Goal: Information Seeking & Learning: Learn about a topic

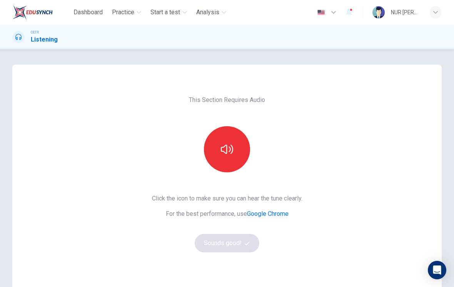
click at [228, 152] on icon "button" at bounding box center [227, 149] width 12 height 12
click at [241, 242] on button "Sounds good!" at bounding box center [227, 243] width 65 height 18
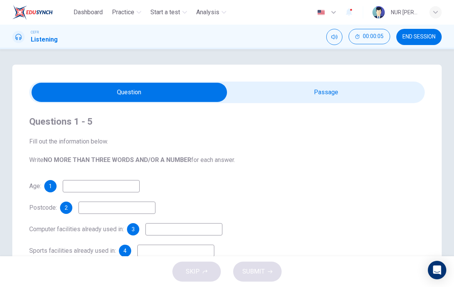
click at [373, 95] on input "checkbox" at bounding box center [129, 92] width 593 height 19
checkbox input "true"
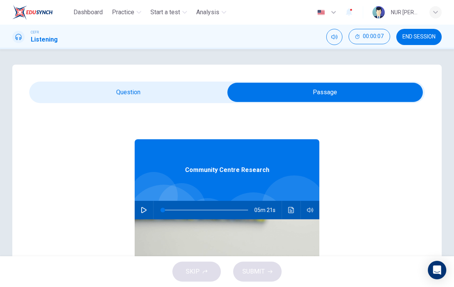
click at [413, 37] on span "END SESSION" at bounding box center [418, 37] width 33 height 6
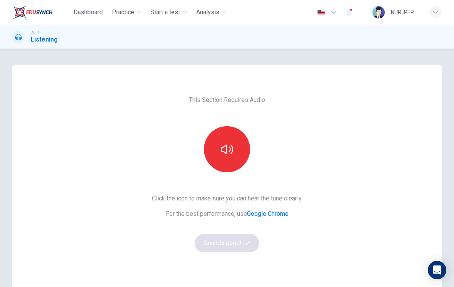
click at [232, 163] on button "button" at bounding box center [227, 149] width 46 height 46
click at [238, 249] on button "Sounds good!" at bounding box center [227, 243] width 65 height 18
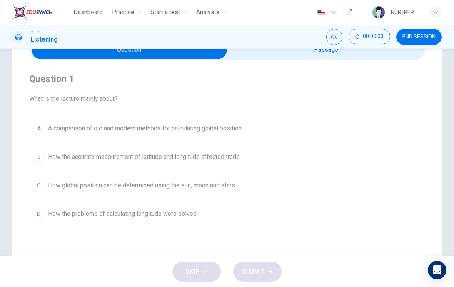
scroll to position [15, 0]
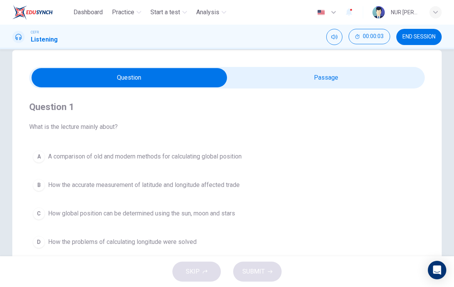
click at [359, 78] on input "checkbox" at bounding box center [129, 77] width 593 height 19
checkbox input "true"
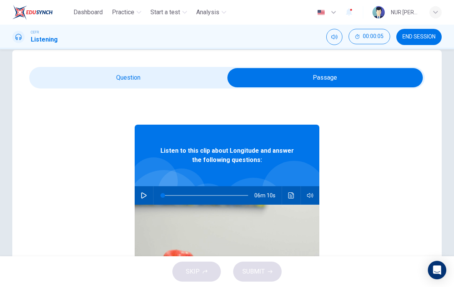
click at [149, 190] on button "button" at bounding box center [144, 195] width 12 height 18
type input "9"
click at [83, 72] on input "checkbox" at bounding box center [324, 77] width 593 height 19
checkbox input "false"
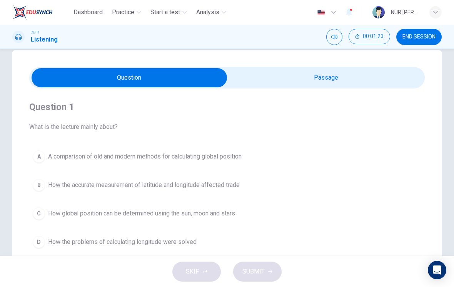
type input "21"
click at [356, 86] on input "checkbox" at bounding box center [129, 77] width 593 height 19
checkbox input "true"
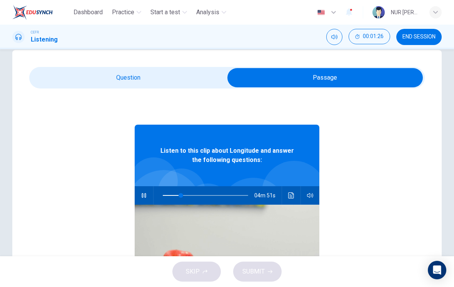
type input "22"
click at [431, 37] on span "END SESSION" at bounding box center [418, 37] width 33 height 6
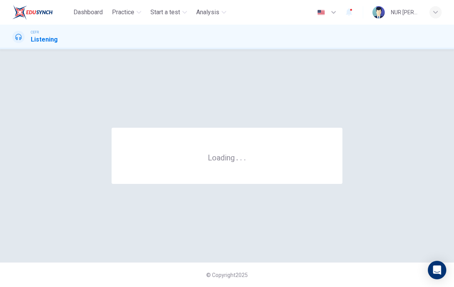
scroll to position [0, 0]
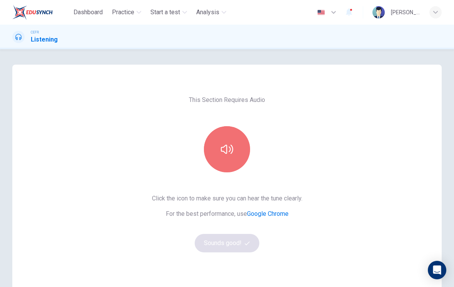
click at [237, 155] on button "button" at bounding box center [227, 149] width 46 height 46
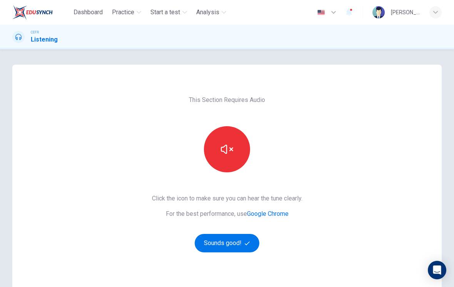
click at [238, 246] on button "Sounds good!" at bounding box center [227, 243] width 65 height 18
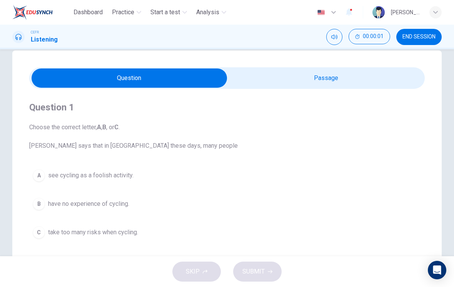
scroll to position [22, 0]
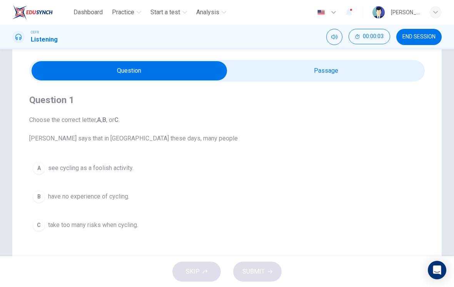
click at [423, 43] on button "END SESSION" at bounding box center [418, 37] width 45 height 16
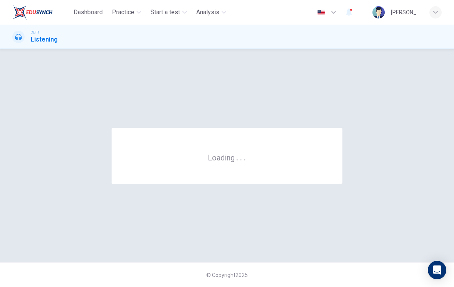
scroll to position [0, 0]
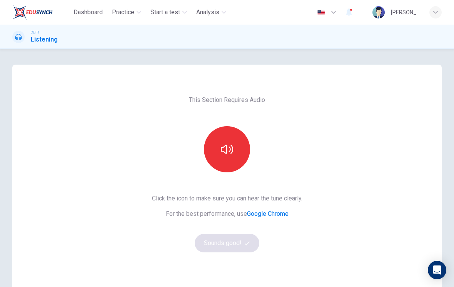
click at [230, 158] on button "button" at bounding box center [227, 149] width 46 height 46
click at [246, 246] on button "Sounds good!" at bounding box center [227, 243] width 65 height 18
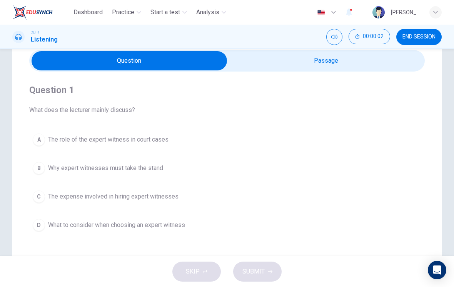
scroll to position [22, 0]
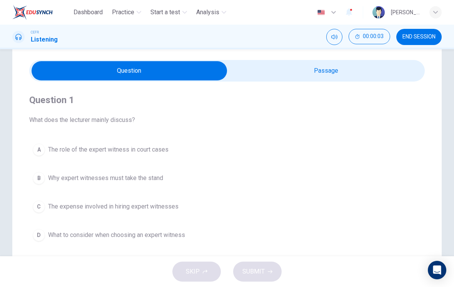
click at [330, 79] on input "checkbox" at bounding box center [129, 70] width 593 height 19
checkbox input "true"
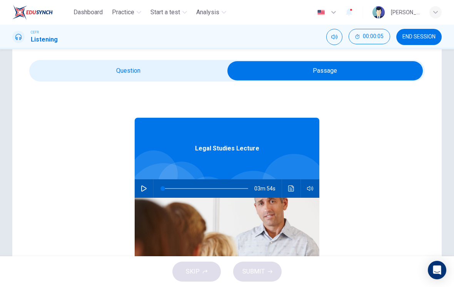
click at [149, 185] on button "button" at bounding box center [144, 188] width 12 height 18
type input "5"
click at [181, 72] on input "checkbox" at bounding box center [324, 70] width 593 height 19
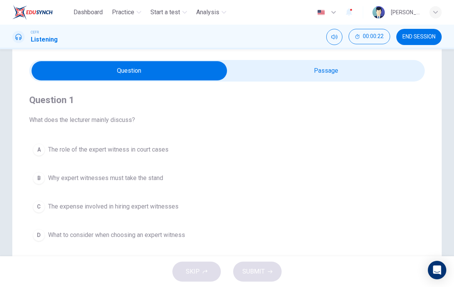
click at [175, 235] on span "What to consider when choosing an expert witness" at bounding box center [116, 234] width 137 height 9
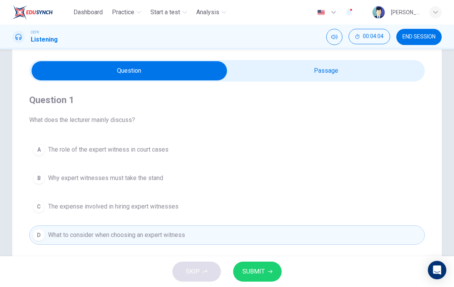
click at [316, 87] on div "Question 1 What does the lecturer mainly discuss? A The role of the expert witn…" at bounding box center [226, 169] width 395 height 175
click at [342, 77] on input "checkbox" at bounding box center [129, 70] width 593 height 19
checkbox input "true"
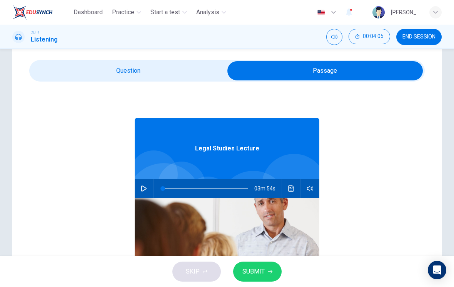
click at [144, 186] on icon "button" at bounding box center [144, 188] width 6 height 6
type input "6"
click at [84, 66] on input "checkbox" at bounding box center [324, 70] width 593 height 19
checkbox input "false"
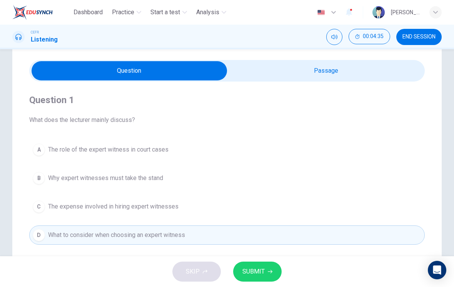
type input "12"
click at [260, 76] on input "checkbox" at bounding box center [129, 70] width 593 height 19
checkbox input "true"
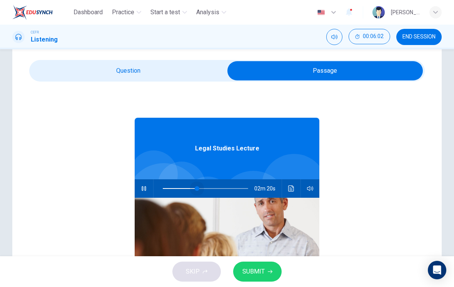
click at [197, 186] on span at bounding box center [197, 188] width 5 height 5
click at [228, 186] on span at bounding box center [227, 188] width 5 height 5
type input "86"
click at [109, 66] on input "checkbox" at bounding box center [324, 70] width 593 height 19
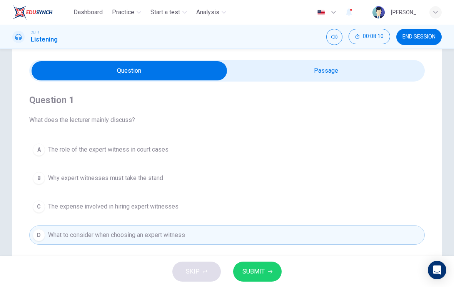
click at [270, 272] on icon "button" at bounding box center [270, 271] width 5 height 5
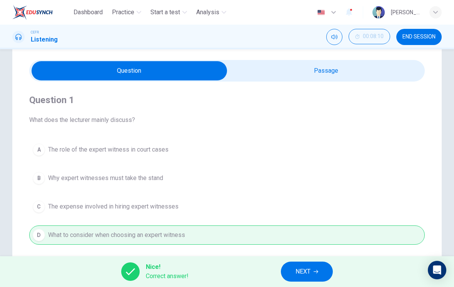
click at [311, 273] on button "NEXT" at bounding box center [307, 271] width 52 height 20
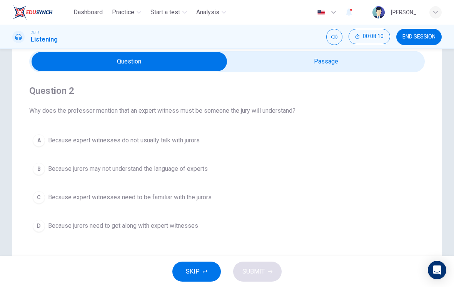
scroll to position [32, 0]
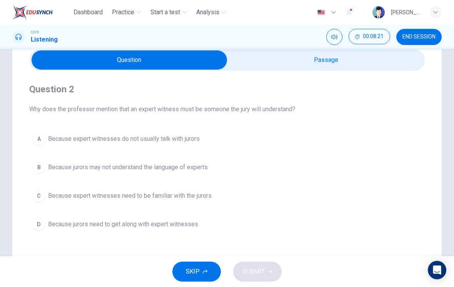
click at [217, 162] on button "B Because jurors may not understand the language of experts" at bounding box center [226, 167] width 395 height 19
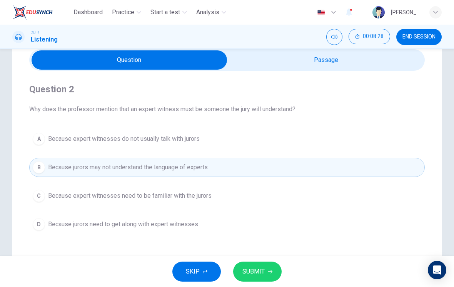
click at [258, 274] on span "SUBMIT" at bounding box center [253, 271] width 22 height 11
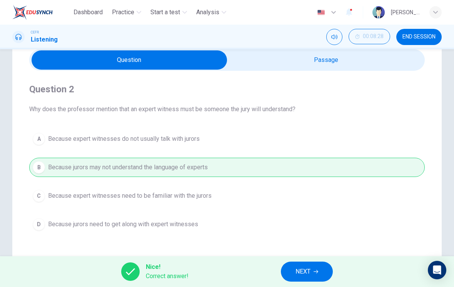
click at [326, 272] on button "NEXT" at bounding box center [307, 271] width 52 height 20
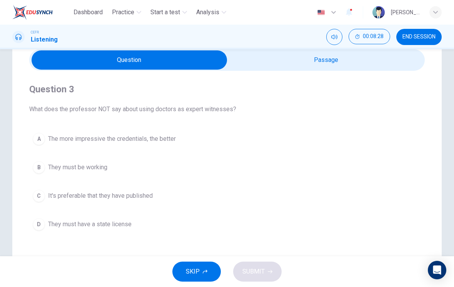
click at [351, 61] on input "checkbox" at bounding box center [129, 59] width 593 height 19
checkbox input "true"
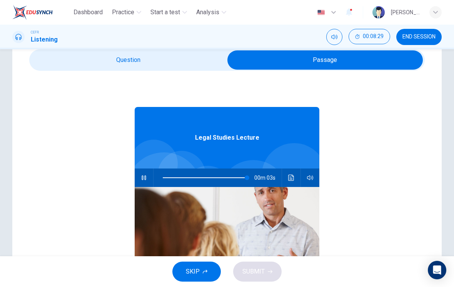
click at [147, 175] on button "button" at bounding box center [144, 177] width 12 height 18
type input "98"
click at [179, 66] on input "checkbox" at bounding box center [324, 59] width 593 height 19
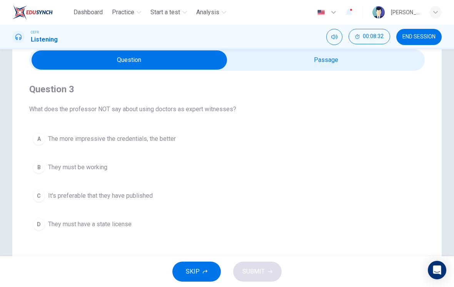
scroll to position [42, 0]
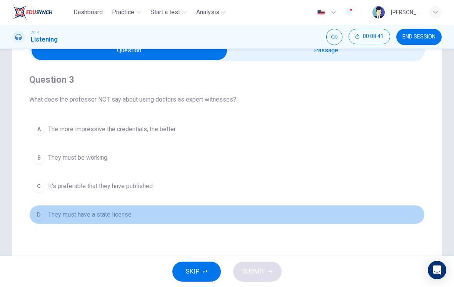
click at [250, 223] on button "D They must have a state license" at bounding box center [226, 214] width 395 height 19
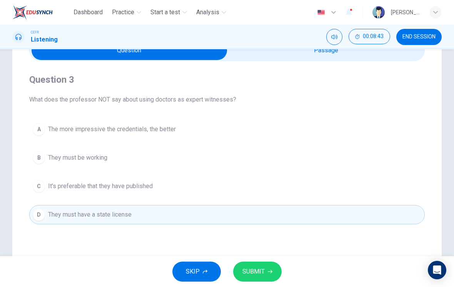
click at [275, 271] on button "SUBMIT" at bounding box center [257, 271] width 48 height 20
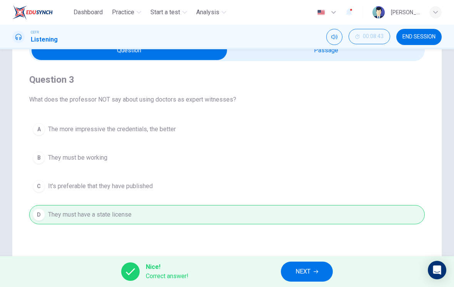
click at [320, 270] on button "NEXT" at bounding box center [307, 271] width 52 height 20
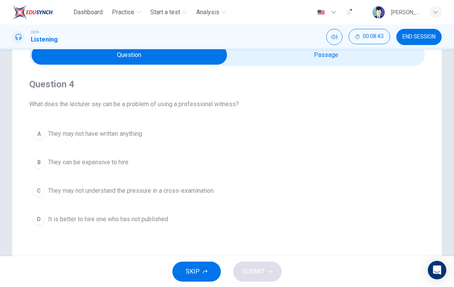
scroll to position [36, 0]
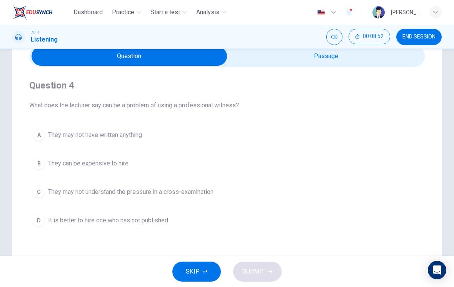
click at [186, 168] on button "B They can be expensive to hire" at bounding box center [226, 163] width 395 height 19
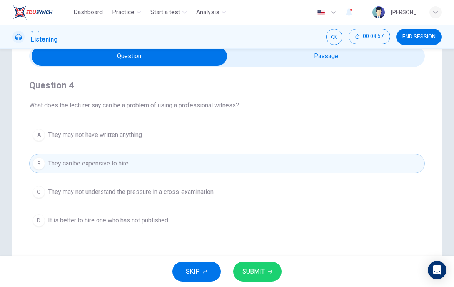
click at [273, 270] on button "SUBMIT" at bounding box center [257, 271] width 48 height 20
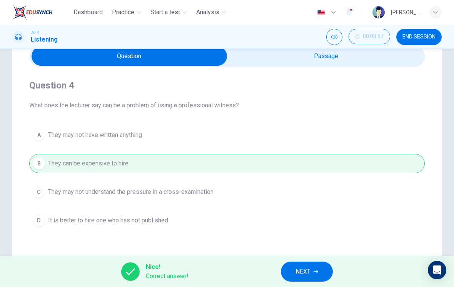
click at [371, 62] on input "checkbox" at bounding box center [129, 56] width 593 height 19
checkbox input "true"
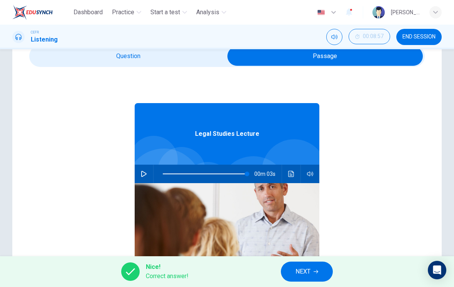
click at [287, 173] on button "Click to see the audio transcription" at bounding box center [291, 174] width 12 height 18
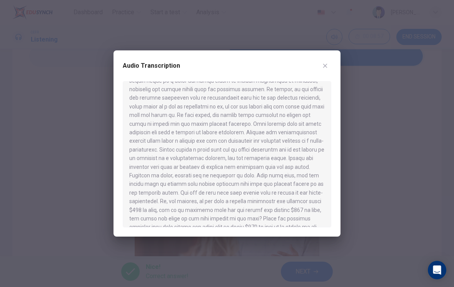
scroll to position [157, 0]
click at [328, 66] on button "button" at bounding box center [325, 66] width 12 height 12
type input "98"
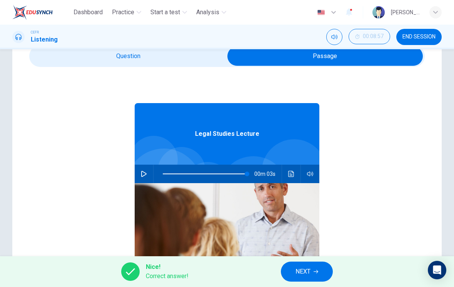
click at [203, 55] on input "checkbox" at bounding box center [324, 56] width 593 height 19
checkbox input "false"
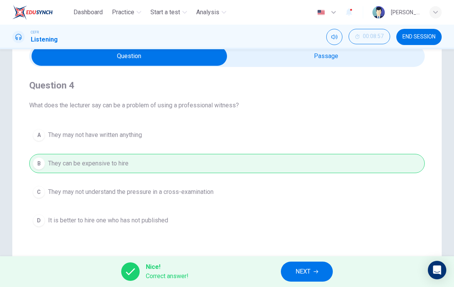
scroll to position [28, 0]
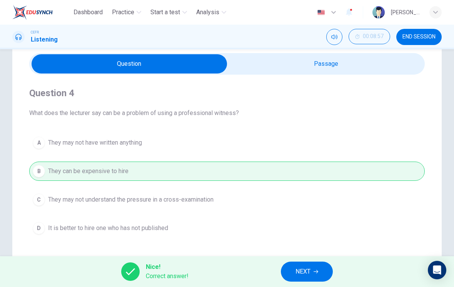
click at [319, 276] on button "NEXT" at bounding box center [307, 271] width 52 height 20
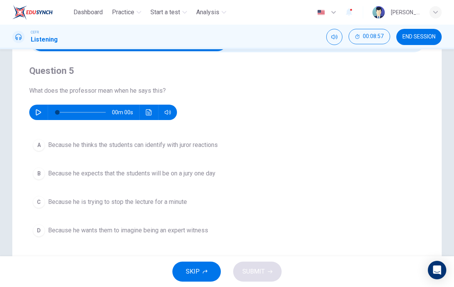
scroll to position [61, 0]
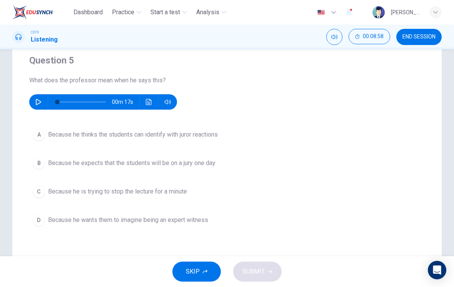
click at [40, 98] on button "button" at bounding box center [38, 101] width 12 height 15
click at [35, 101] on button "button" at bounding box center [38, 101] width 12 height 15
click at [36, 101] on icon "button" at bounding box center [38, 102] width 6 height 6
click at [39, 103] on icon "button" at bounding box center [38, 102] width 5 height 6
click at [205, 130] on span "Because he thinks the students can identify with juror reactions" at bounding box center [133, 134] width 170 height 9
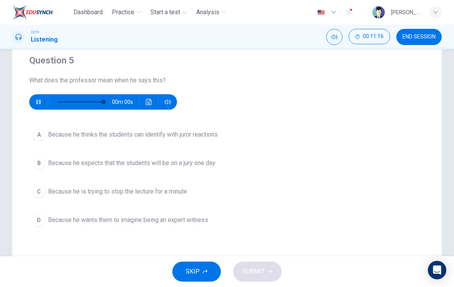
type input "0"
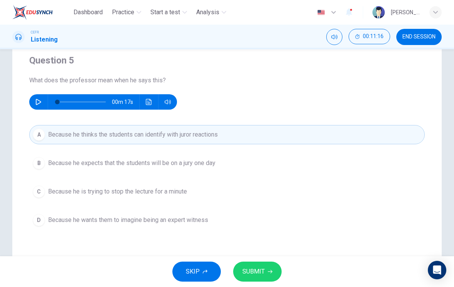
click at [270, 274] on button "SUBMIT" at bounding box center [257, 271] width 48 height 20
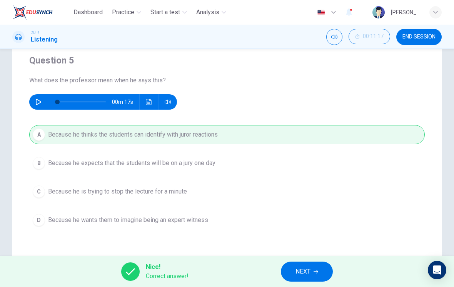
click at [318, 270] on icon "button" at bounding box center [315, 271] width 5 height 5
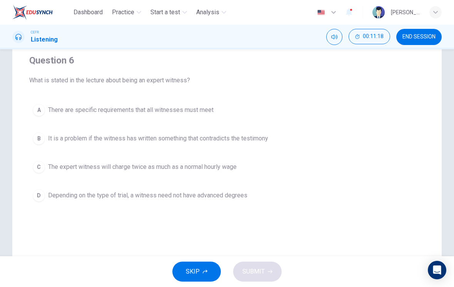
scroll to position [57, 0]
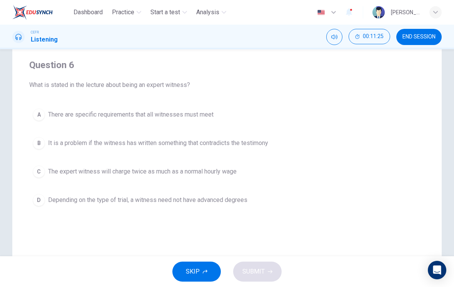
click at [317, 146] on button "B It is a problem if the witness has written something that contradicts the tes…" at bounding box center [226, 142] width 395 height 19
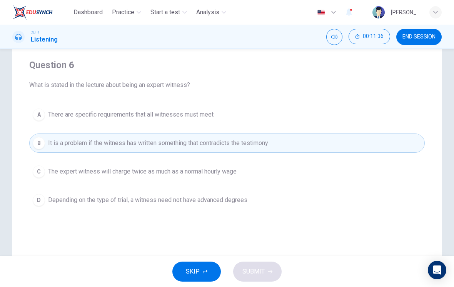
click at [251, 203] on button "D Depending on the type of trial, a witness need not have advanced degrees" at bounding box center [226, 199] width 395 height 19
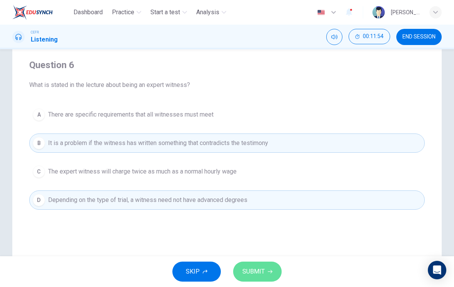
click at [270, 271] on icon "button" at bounding box center [270, 271] width 5 height 5
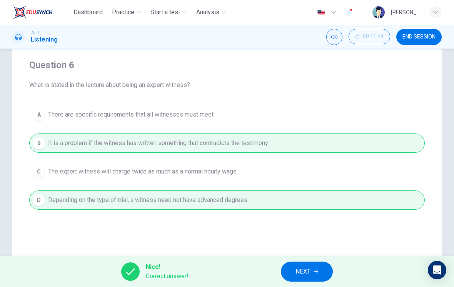
click at [309, 273] on span "NEXT" at bounding box center [302, 271] width 15 height 11
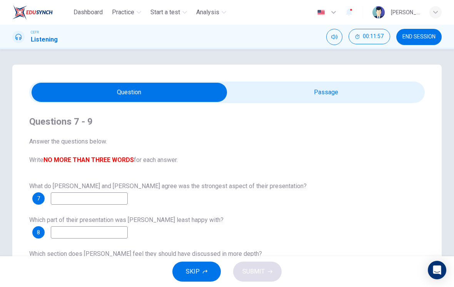
scroll to position [0, 0]
click at [423, 41] on button "END SESSION" at bounding box center [418, 37] width 45 height 16
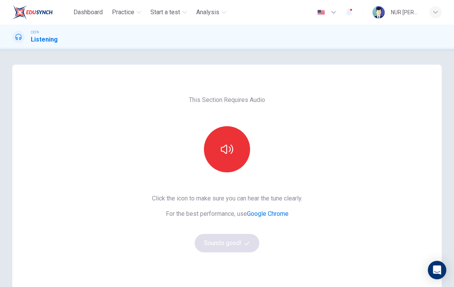
click at [228, 151] on icon "button" at bounding box center [227, 149] width 12 height 12
click at [236, 245] on button "Sounds good!" at bounding box center [227, 243] width 65 height 18
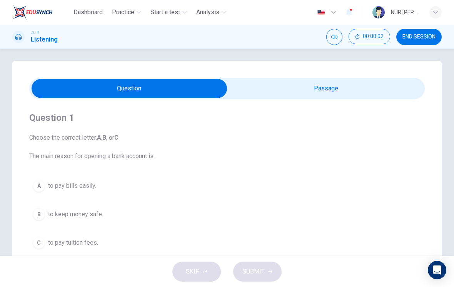
scroll to position [6, 0]
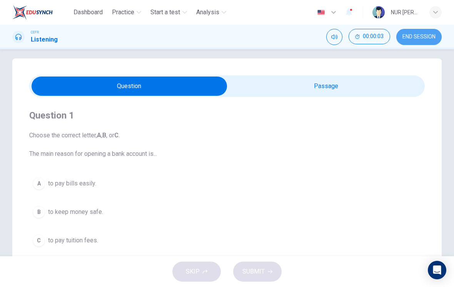
click at [413, 38] on span "END SESSION" at bounding box center [418, 37] width 33 height 6
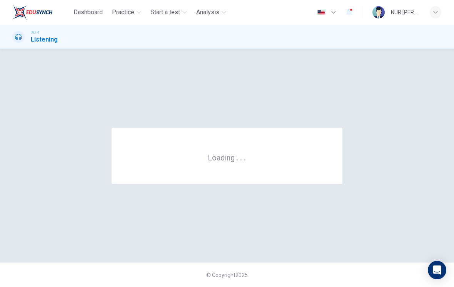
scroll to position [0, 0]
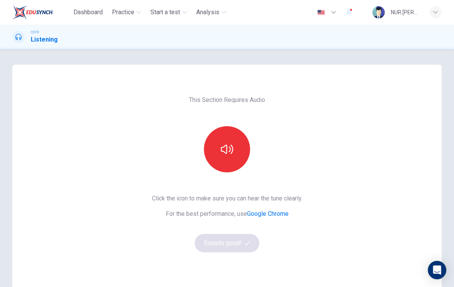
click at [233, 151] on button "button" at bounding box center [227, 149] width 46 height 46
click at [251, 241] on button "Sounds good!" at bounding box center [227, 243] width 65 height 18
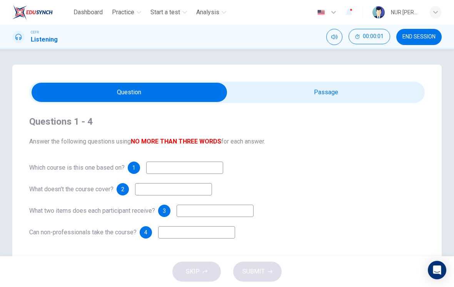
scroll to position [9, 0]
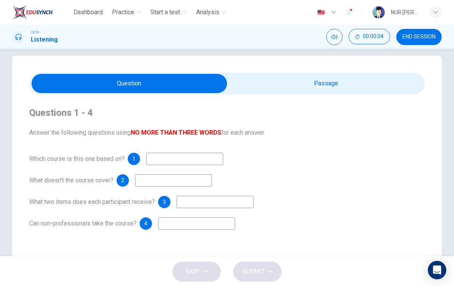
click at [370, 90] on input "checkbox" at bounding box center [129, 83] width 593 height 19
checkbox input "true"
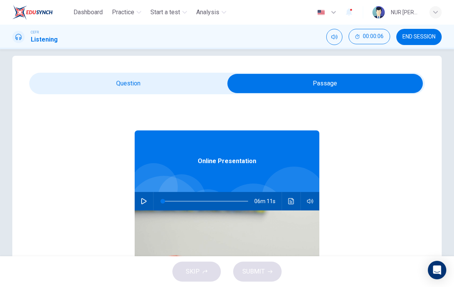
click at [417, 41] on button "END SESSION" at bounding box center [418, 37] width 45 height 16
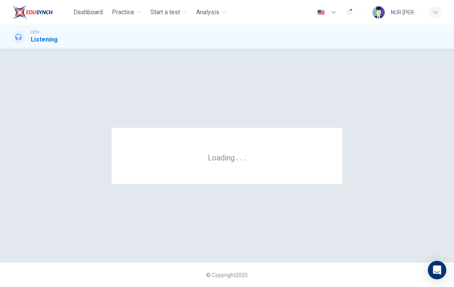
scroll to position [0, 0]
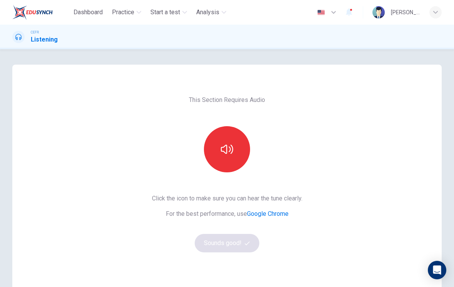
click at [228, 147] on icon "button" at bounding box center [227, 149] width 12 height 12
click at [243, 245] on button "Sounds good!" at bounding box center [227, 243] width 65 height 18
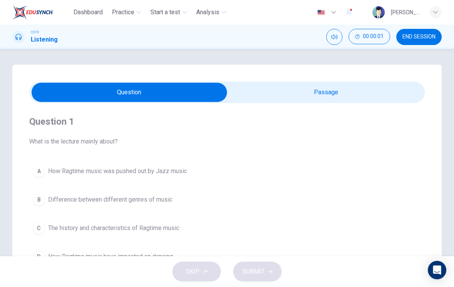
scroll to position [6, 0]
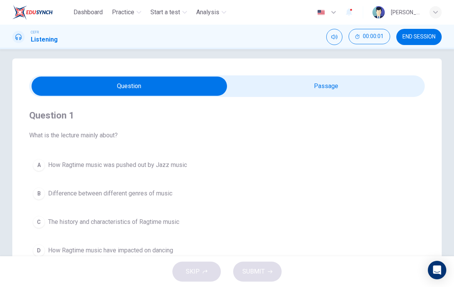
click at [338, 102] on div "Question 1 What is the lecture mainly about? A How Ragtime music was pushed out…" at bounding box center [226, 184] width 395 height 175
click at [347, 93] on input "checkbox" at bounding box center [129, 86] width 593 height 19
checkbox input "true"
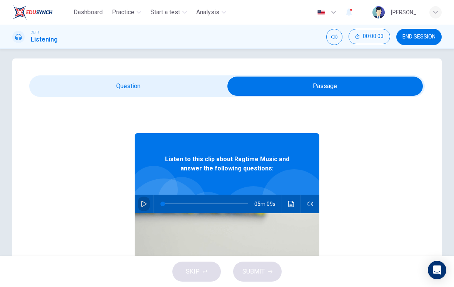
click at [145, 201] on icon "button" at bounding box center [144, 204] width 6 height 6
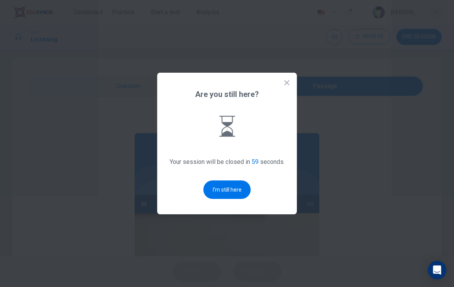
click at [224, 176] on div "Are you still here? Your session will be closed in 59 seconds. I'm still here" at bounding box center [227, 143] width 140 height 141
click at [213, 185] on button "I'm still here" at bounding box center [226, 189] width 47 height 18
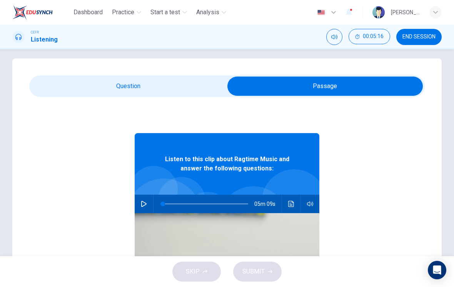
click at [140, 197] on button "button" at bounding box center [144, 204] width 12 height 18
click at [205, 201] on span at bounding box center [204, 203] width 5 height 5
click at [142, 204] on icon "button" at bounding box center [144, 204] width 6 height 6
type input "79"
click at [82, 88] on input "checkbox" at bounding box center [324, 86] width 593 height 19
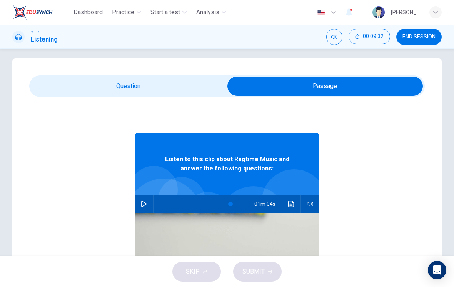
checkbox input "false"
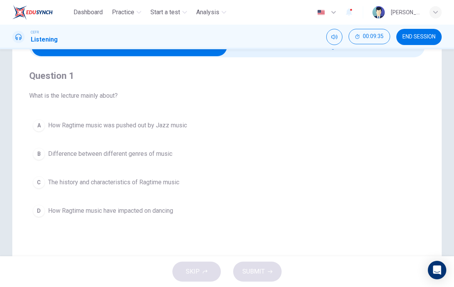
scroll to position [47, 0]
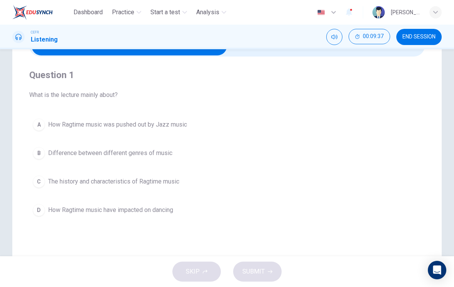
click at [42, 190] on button "C The history and characteristics of Ragtime music" at bounding box center [226, 181] width 395 height 19
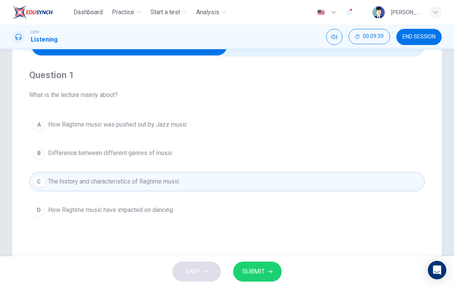
click at [268, 272] on icon "button" at bounding box center [270, 271] width 5 height 5
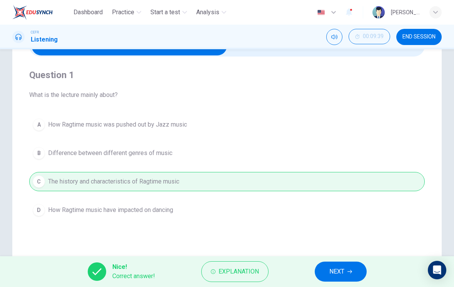
click at [348, 270] on icon "button" at bounding box center [349, 271] width 5 height 5
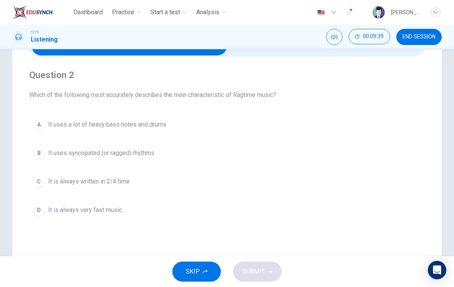
scroll to position [42, 0]
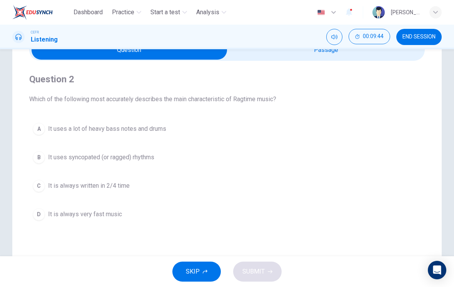
click at [145, 157] on span "It uses syncopated (or ragged) rhythms" at bounding box center [101, 157] width 106 height 9
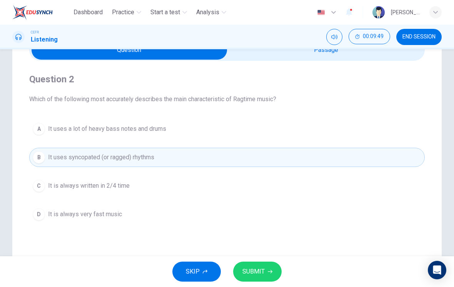
click at [269, 271] on icon "button" at bounding box center [270, 271] width 5 height 3
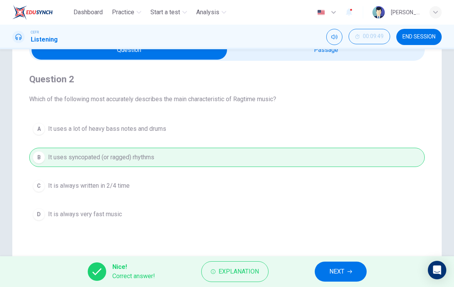
click at [353, 271] on button "NEXT" at bounding box center [340, 271] width 52 height 20
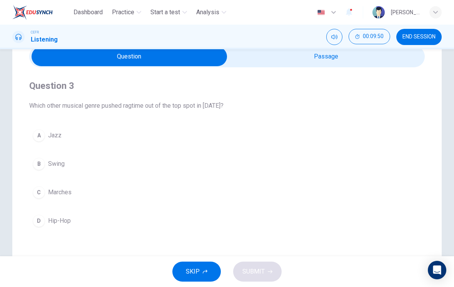
scroll to position [35, 0]
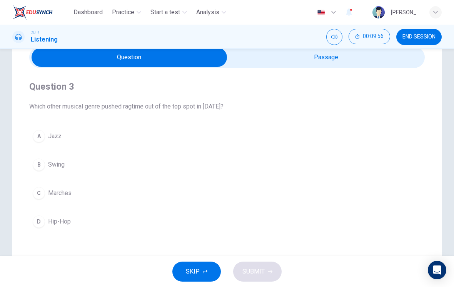
click at [366, 201] on button "C Marches" at bounding box center [226, 192] width 395 height 19
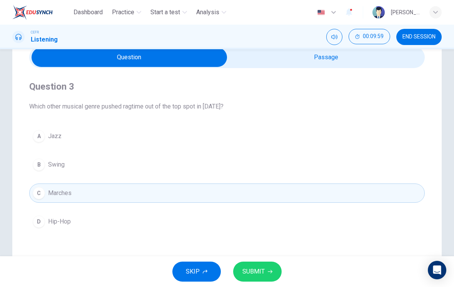
click at [255, 151] on div "A Jazz B Swing C Marches D Hip-Hop" at bounding box center [226, 178] width 395 height 105
click at [67, 138] on button "A Jazz" at bounding box center [226, 135] width 395 height 19
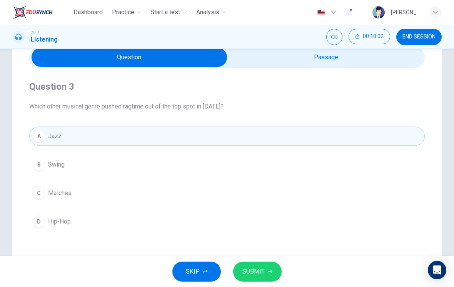
click at [275, 272] on button "SUBMIT" at bounding box center [257, 271] width 48 height 20
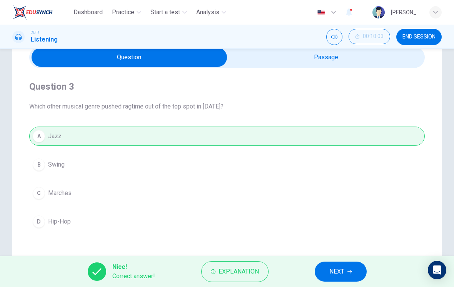
click at [347, 271] on icon "button" at bounding box center [349, 271] width 5 height 5
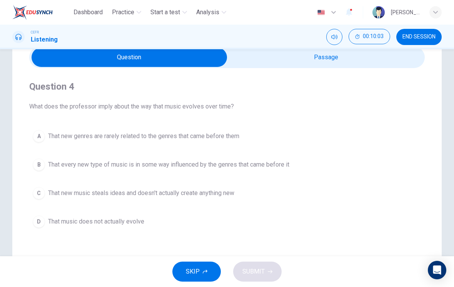
scroll to position [30, 0]
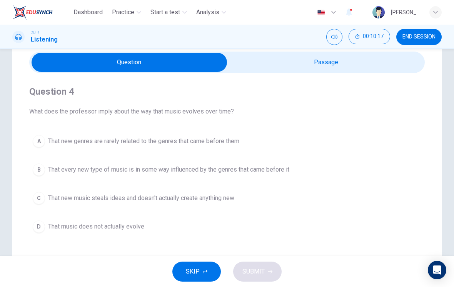
click at [273, 175] on button "B That every new type of music is in some way influenced by the genres that cam…" at bounding box center [226, 169] width 395 height 19
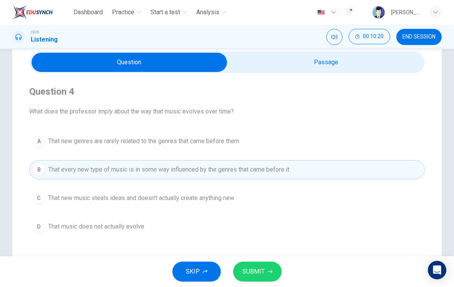
click at [271, 274] on button "SUBMIT" at bounding box center [257, 271] width 48 height 20
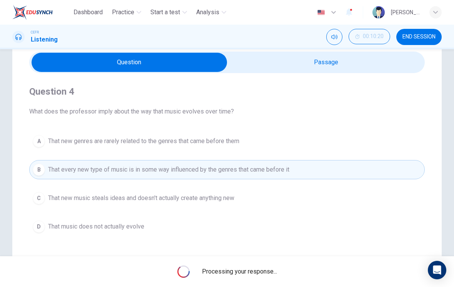
type input "79"
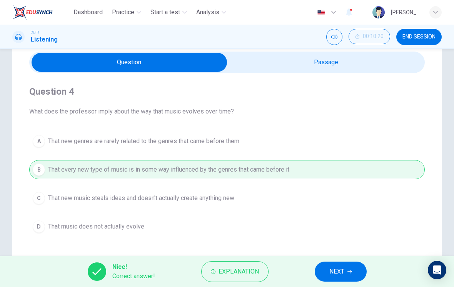
click at [362, 66] on input "checkbox" at bounding box center [129, 62] width 593 height 19
checkbox input "true"
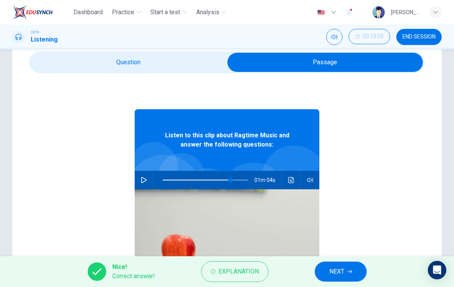
click at [294, 182] on icon "Click to see the audio transcription" at bounding box center [291, 180] width 6 height 6
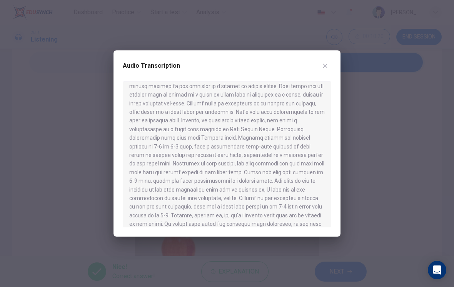
scroll to position [93, 0]
click at [325, 68] on icon "button" at bounding box center [325, 66] width 6 height 6
type input "79"
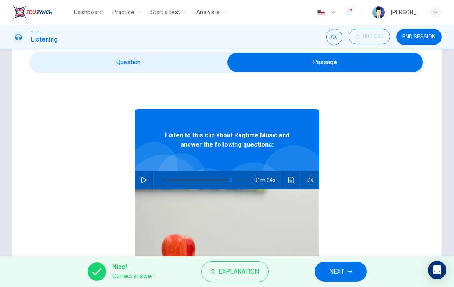
click at [176, 59] on input "checkbox" at bounding box center [324, 62] width 593 height 19
checkbox input "false"
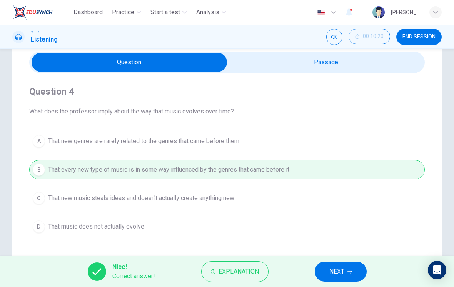
click at [343, 277] on button "NEXT" at bounding box center [340, 271] width 52 height 20
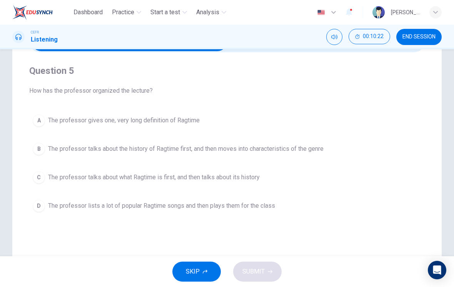
scroll to position [52, 0]
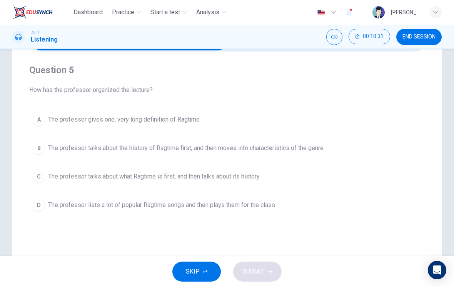
click at [347, 176] on button "C The professor talks about what Ragtime is first, and then talks about its his…" at bounding box center [226, 176] width 395 height 19
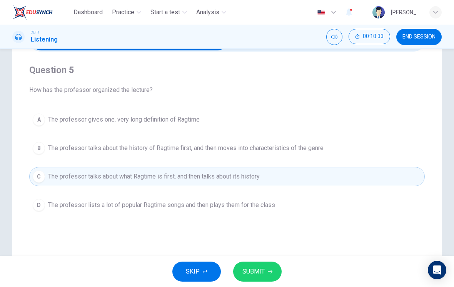
click at [273, 274] on button "SUBMIT" at bounding box center [257, 271] width 48 height 20
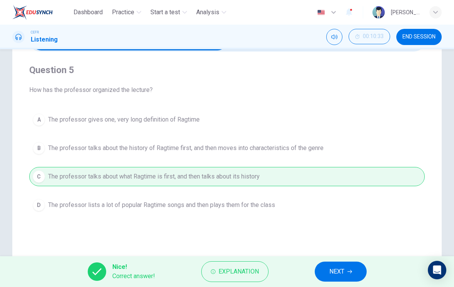
click at [348, 275] on button "NEXT" at bounding box center [340, 271] width 52 height 20
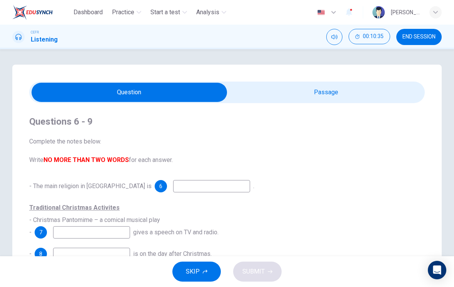
click at [329, 94] on input "checkbox" at bounding box center [129, 92] width 593 height 19
checkbox input "true"
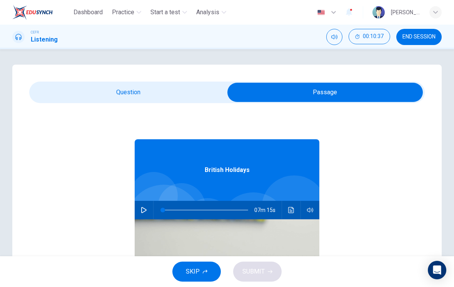
click at [417, 41] on button "END SESSION" at bounding box center [418, 37] width 45 height 16
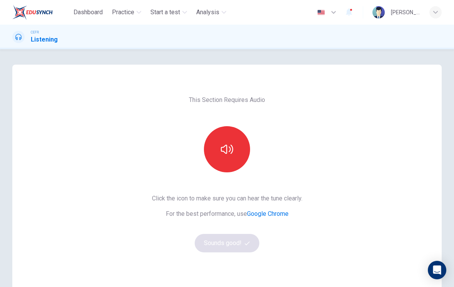
click at [218, 155] on button "button" at bounding box center [227, 149] width 46 height 46
click at [226, 247] on button "Sounds good!" at bounding box center [227, 243] width 65 height 18
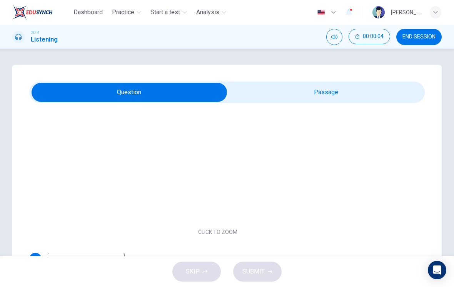
scroll to position [75, 0]
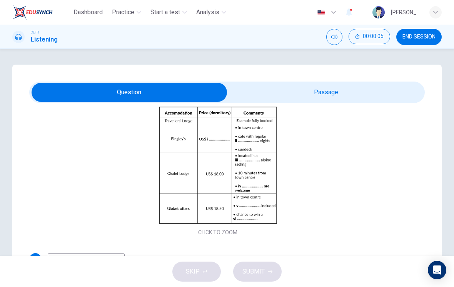
click at [351, 96] on input "checkbox" at bounding box center [129, 92] width 593 height 19
checkbox input "true"
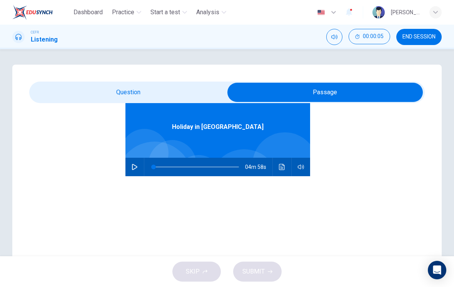
scroll to position [43, 0]
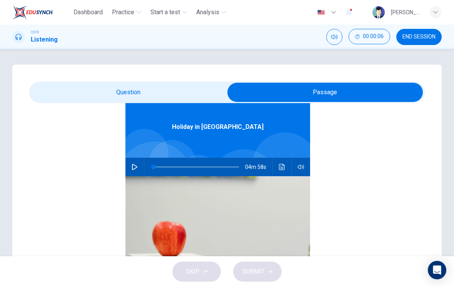
click at [131, 170] on button "button" at bounding box center [134, 167] width 12 height 18
type input "0"
click at [207, 92] on input "checkbox" at bounding box center [324, 92] width 593 height 19
checkbox input "false"
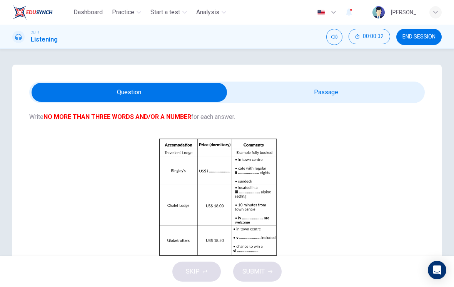
scroll to position [77, 0]
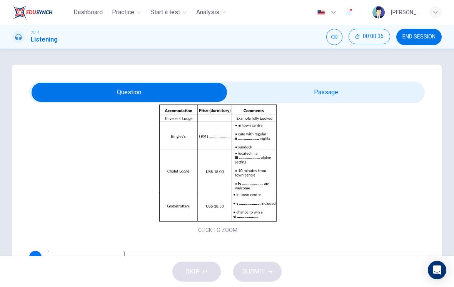
click at [242, 172] on button "Click to Zoom" at bounding box center [217, 169] width 67 height 18
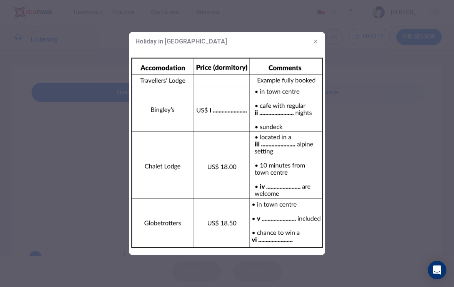
click at [316, 40] on icon "button" at bounding box center [316, 41] width 6 height 6
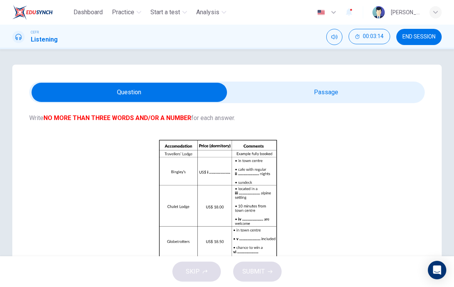
scroll to position [57, 0]
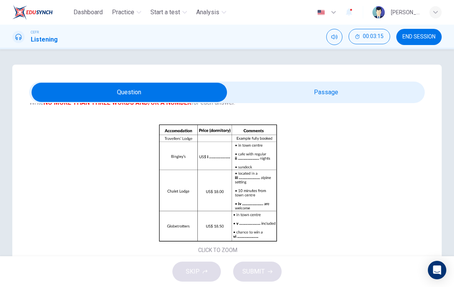
click at [246, 185] on button "Click to Zoom" at bounding box center [217, 189] width 67 height 18
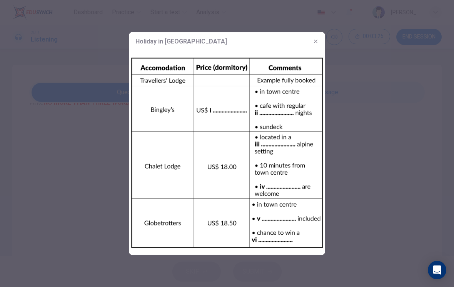
click at [314, 41] on icon "button" at bounding box center [316, 41] width 6 height 6
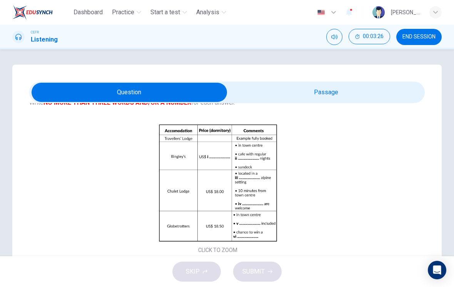
type input "67"
click at [347, 92] on input "checkbox" at bounding box center [129, 92] width 593 height 19
checkbox input "true"
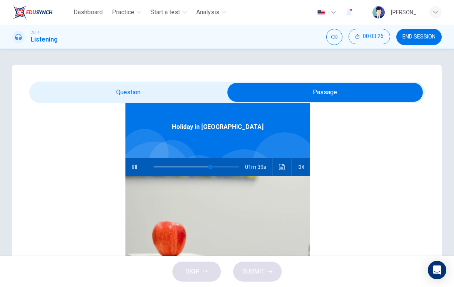
scroll to position [43, 0]
click at [133, 167] on icon "button" at bounding box center [134, 167] width 6 height 6
type input "0"
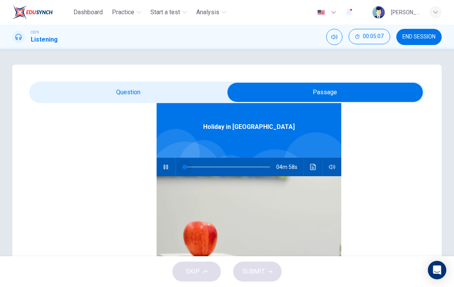
checkbox input "false"
type input "0"
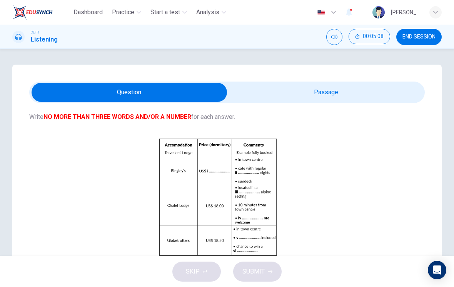
click at [263, 98] on input "checkbox" at bounding box center [129, 92] width 593 height 19
checkbox input "true"
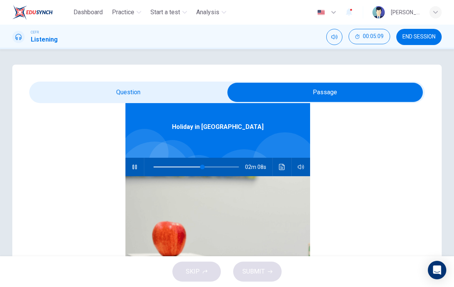
click at [203, 165] on span at bounding box center [202, 167] width 5 height 5
type input "60"
click at [52, 94] on input "checkbox" at bounding box center [324, 92] width 593 height 19
checkbox input "false"
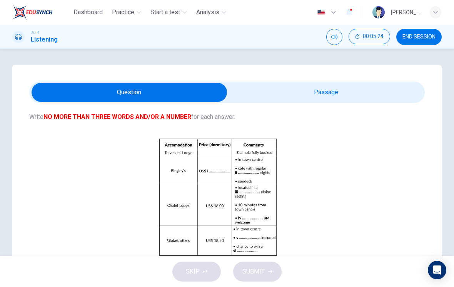
type input "63"
click at [357, 96] on input "checkbox" at bounding box center [129, 92] width 593 height 19
checkbox input "true"
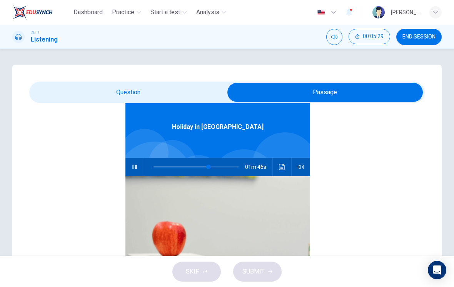
type input "65"
click at [184, 101] on input "checkbox" at bounding box center [324, 92] width 593 height 19
checkbox input "false"
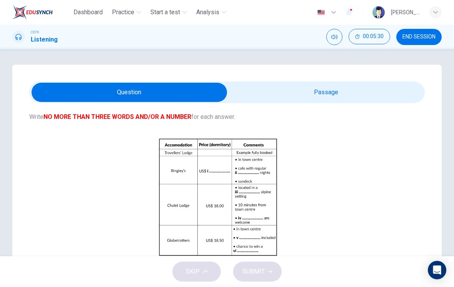
type input "65"
click at [383, 92] on input "checkbox" at bounding box center [129, 92] width 593 height 19
checkbox input "true"
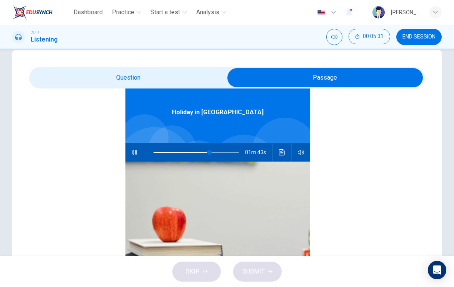
scroll to position [21, 0]
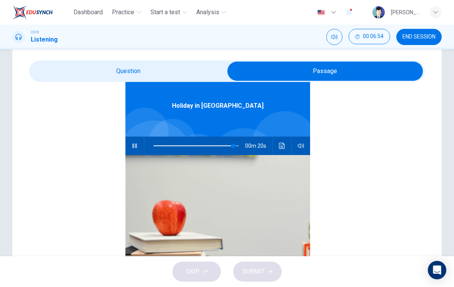
click at [282, 148] on icon "Click to see the audio transcription" at bounding box center [282, 146] width 6 height 6
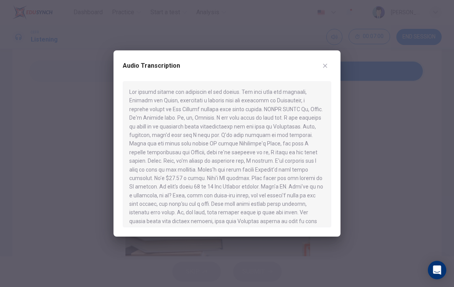
click at [330, 68] on button "button" at bounding box center [325, 66] width 12 height 12
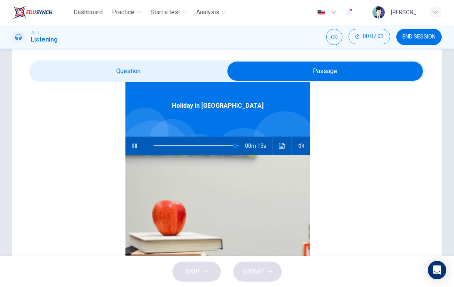
click at [236, 137] on div at bounding box center [194, 145] width 101 height 18
click at [136, 146] on icon "button" at bounding box center [134, 146] width 6 height 6
click at [279, 153] on button "Click to see the audio transcription" at bounding box center [282, 145] width 12 height 18
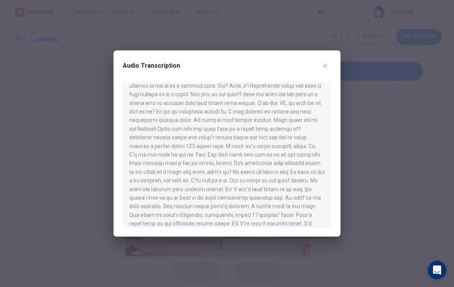
scroll to position [290, 0]
click at [319, 69] on div "Audio Transcription" at bounding box center [227, 71] width 208 height 22
click at [324, 65] on icon "button" at bounding box center [325, 66] width 4 height 4
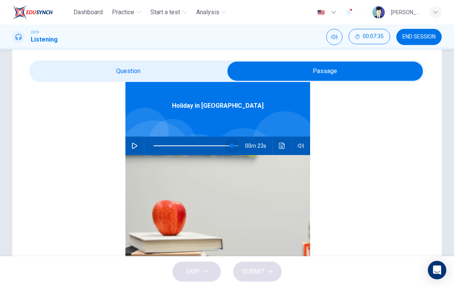
click at [232, 148] on span at bounding box center [232, 145] width 5 height 5
click at [135, 148] on icon "button" at bounding box center [134, 146] width 6 height 6
type input "100"
click at [170, 74] on input "checkbox" at bounding box center [324, 71] width 593 height 19
checkbox input "false"
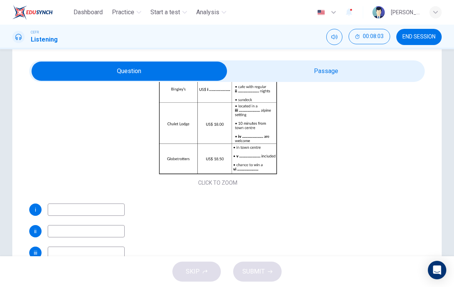
scroll to position [103, 0]
click at [64, 208] on input at bounding box center [86, 209] width 77 height 12
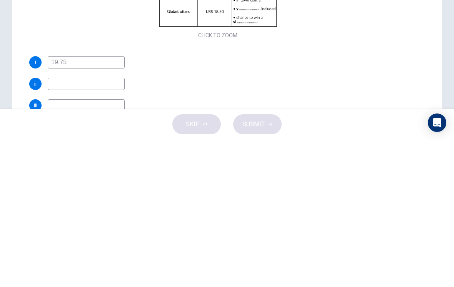
type input "19.75"
click at [62, 225] on input at bounding box center [86, 231] width 77 height 12
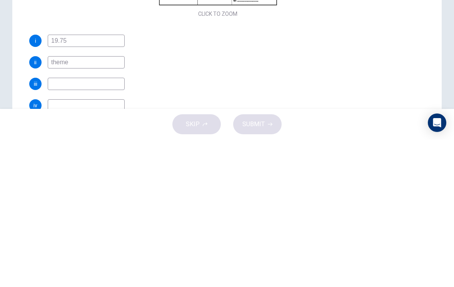
scroll to position [45, 0]
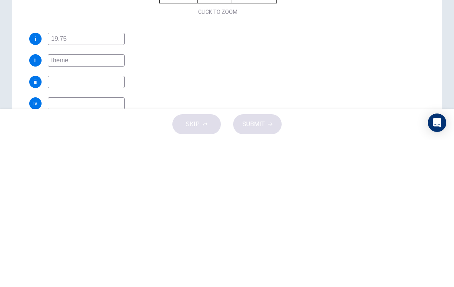
type input "theme"
click at [60, 223] on input at bounding box center [86, 229] width 77 height 12
type input "quiet"
click at [65, 245] on input at bounding box center [86, 251] width 77 height 12
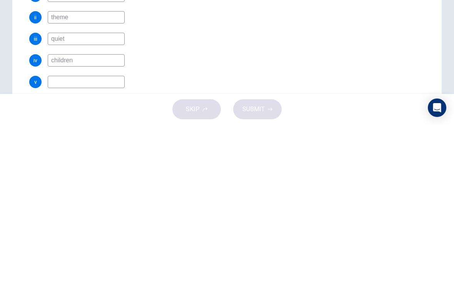
scroll to position [77, 0]
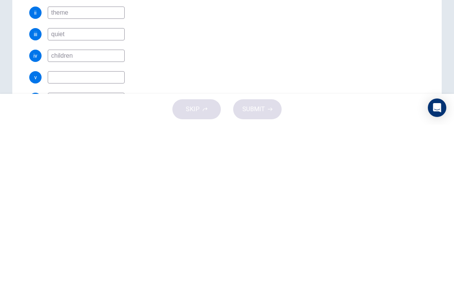
type input "children"
click at [75, 233] on input at bounding box center [86, 239] width 77 height 12
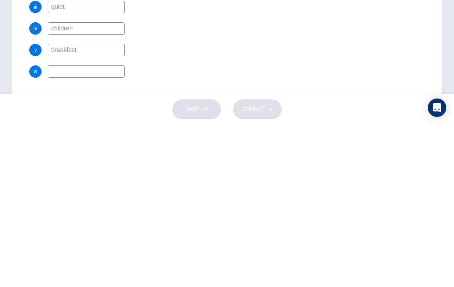
scroll to position [110, 0]
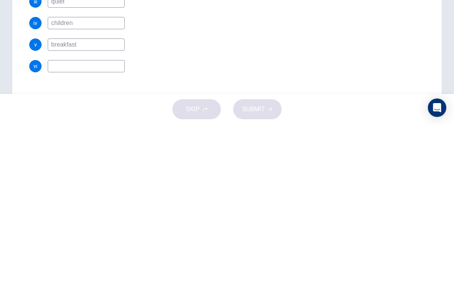
type input "breakfast"
click at [63, 222] on input at bounding box center [86, 228] width 77 height 12
type input "skydive"
click at [321, 222] on div "vi skydive" at bounding box center [217, 228] width 377 height 12
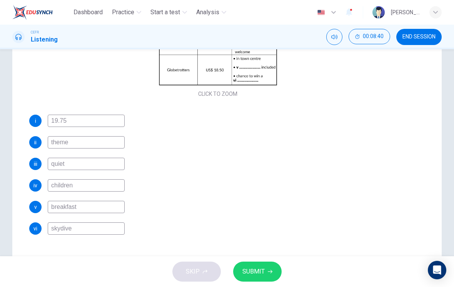
scroll to position [103, 0]
click at [272, 271] on button "SUBMIT" at bounding box center [257, 271] width 48 height 20
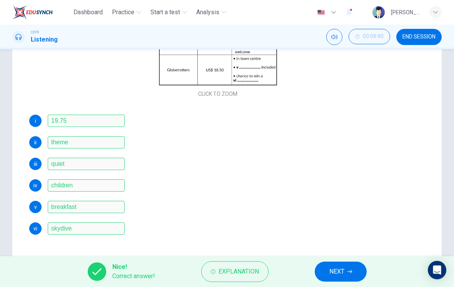
click at [348, 268] on button "NEXT" at bounding box center [340, 271] width 52 height 20
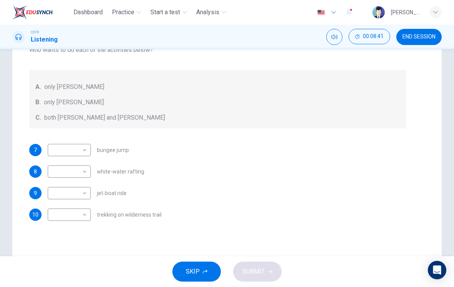
scroll to position [102, 0]
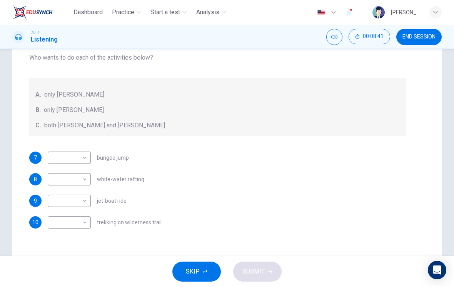
click at [372, 203] on div "9 ​ ​ jet-boat ride" at bounding box center [217, 201] width 377 height 12
click at [58, 159] on body "Dashboard Practice Start a test Analysis English en ​ NUR ILYA NADIRAH BINTI RO…" at bounding box center [227, 143] width 454 height 287
click at [50, 168] on li "A" at bounding box center [69, 170] width 43 height 12
type input "A"
click at [65, 185] on body "Dashboard Practice Start a test Analysis English en ​ NUR ILYA NADIRAH BINTI RO…" at bounding box center [227, 143] width 454 height 287
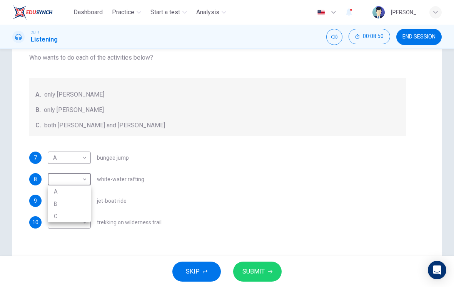
click at [59, 213] on li "C" at bounding box center [69, 216] width 43 height 12
type input "C"
click at [73, 224] on body "Dashboard Practice Start a test Analysis English en ​ NUR ILYA NADIRAH BINTI RO…" at bounding box center [227, 143] width 454 height 287
click at [64, 262] on li "C" at bounding box center [69, 259] width 43 height 12
type input "C"
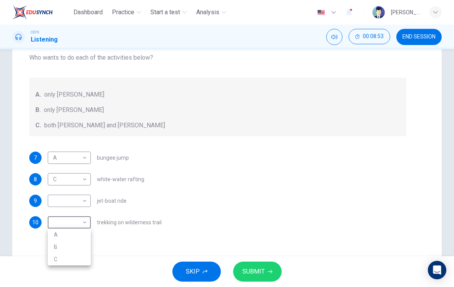
scroll to position [5, 0]
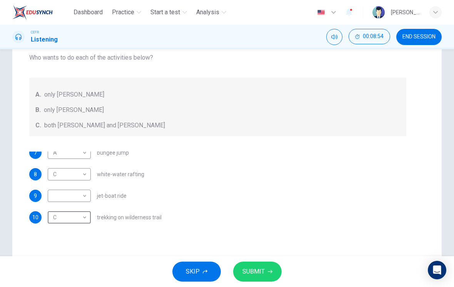
click at [54, 192] on body "Dashboard Practice Start a test Analysis English en ​ NUR ILYA NADIRAH BINTI RO…" at bounding box center [227, 143] width 454 height 287
click at [55, 218] on li "B" at bounding box center [69, 220] width 43 height 12
type input "B"
click at [247, 273] on span "SUBMIT" at bounding box center [253, 271] width 22 height 11
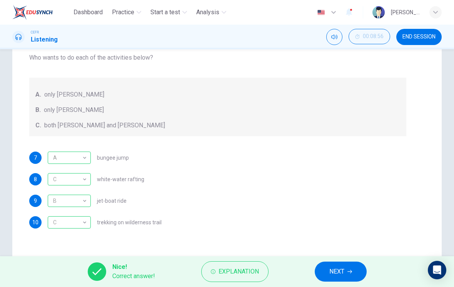
scroll to position [-1, 0]
click at [352, 266] on button "NEXT" at bounding box center [340, 271] width 52 height 20
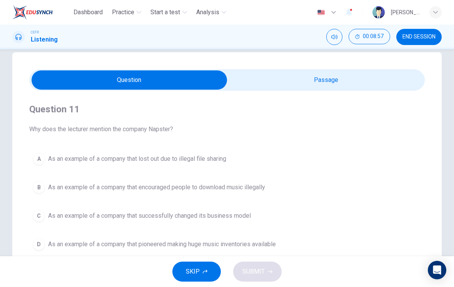
scroll to position [13, 0]
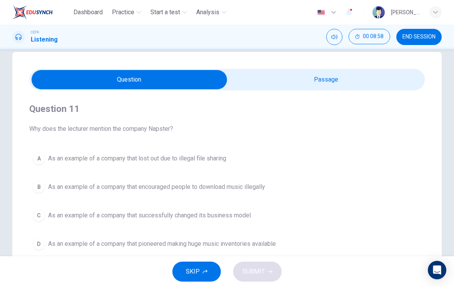
click at [373, 88] on input "checkbox" at bounding box center [129, 79] width 593 height 19
checkbox input "true"
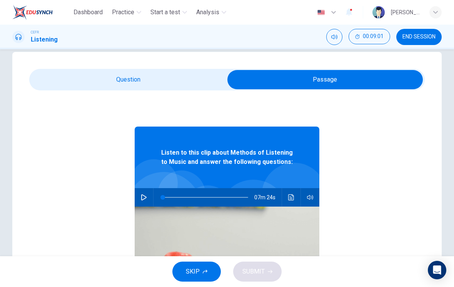
click at [421, 35] on span "END SESSION" at bounding box center [418, 37] width 33 height 6
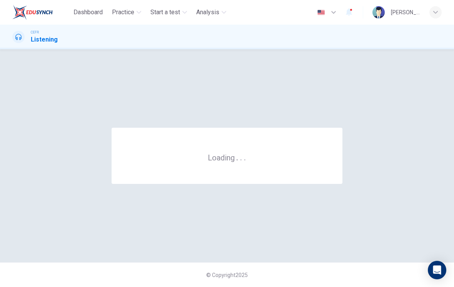
scroll to position [0, 0]
